Goal: Information Seeking & Learning: Check status

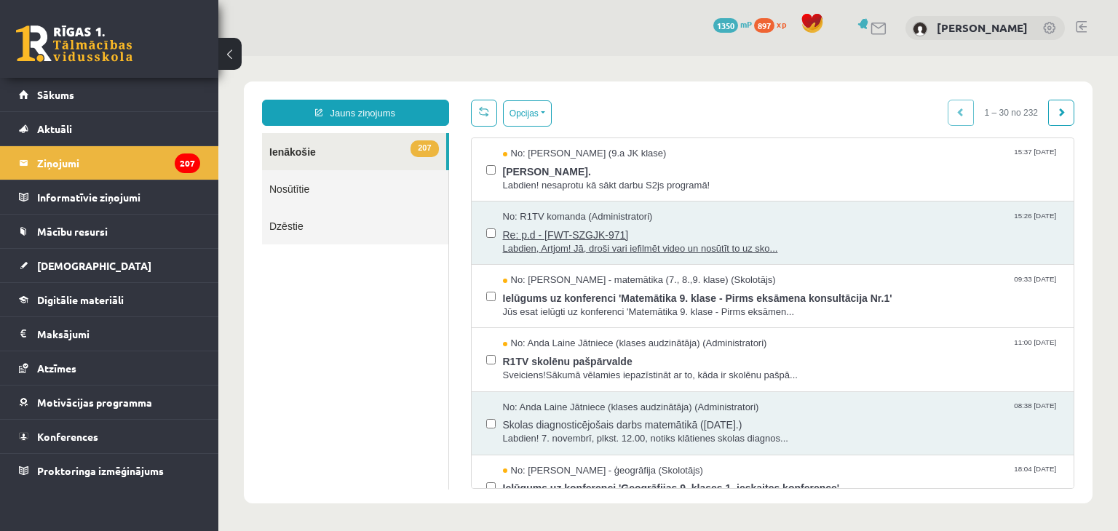
click at [600, 238] on span "Re: p.d - [FWT-SZGJK-971]" at bounding box center [781, 233] width 557 height 18
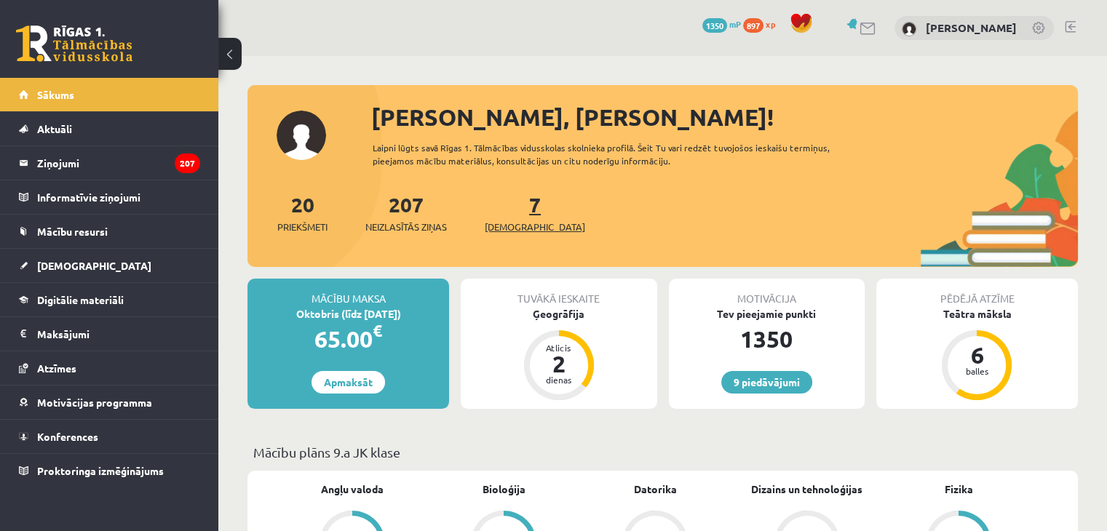
click at [509, 221] on span "[DEMOGRAPHIC_DATA]" at bounding box center [535, 227] width 100 height 15
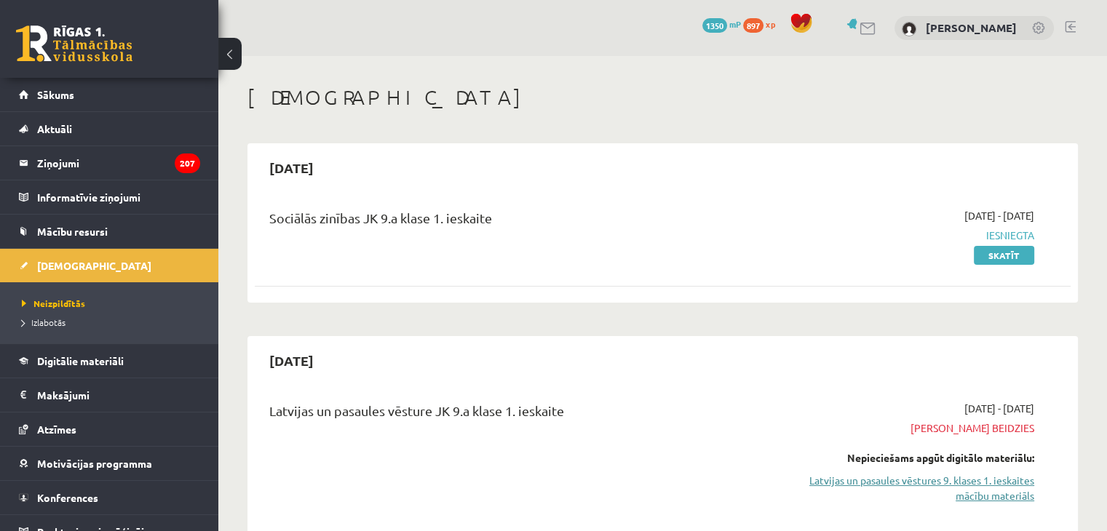
click at [924, 476] on link "Latvijas un pasaules vēstures 9. klases 1. ieskaites mācību materiāls" at bounding box center [914, 488] width 240 height 31
drag, startPoint x: 577, startPoint y: 377, endPoint x: 457, endPoint y: 378, distance: 119.4
click at [457, 378] on div "[DATE] Latvijas un pasaules vēsture JK 9.a [PERSON_NAME] 1. [DEMOGRAPHIC_DATA] …" at bounding box center [663, 450] width 831 height 228
